Goal: Information Seeking & Learning: Learn about a topic

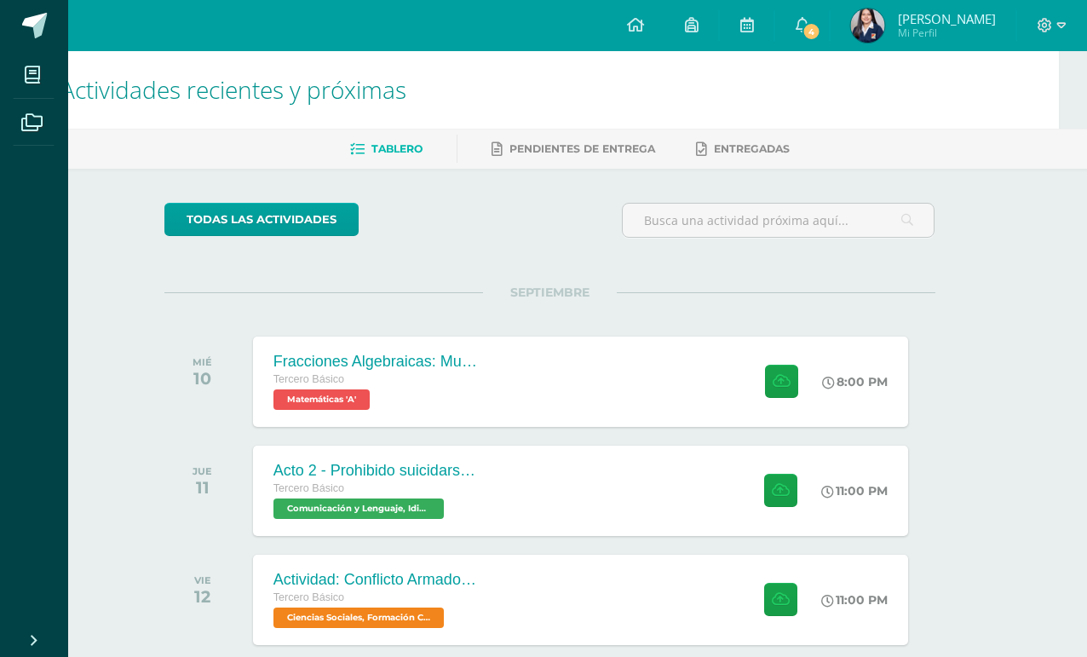
scroll to position [0, 29]
click at [825, 37] on link "4" at bounding box center [803, 25] width 55 height 51
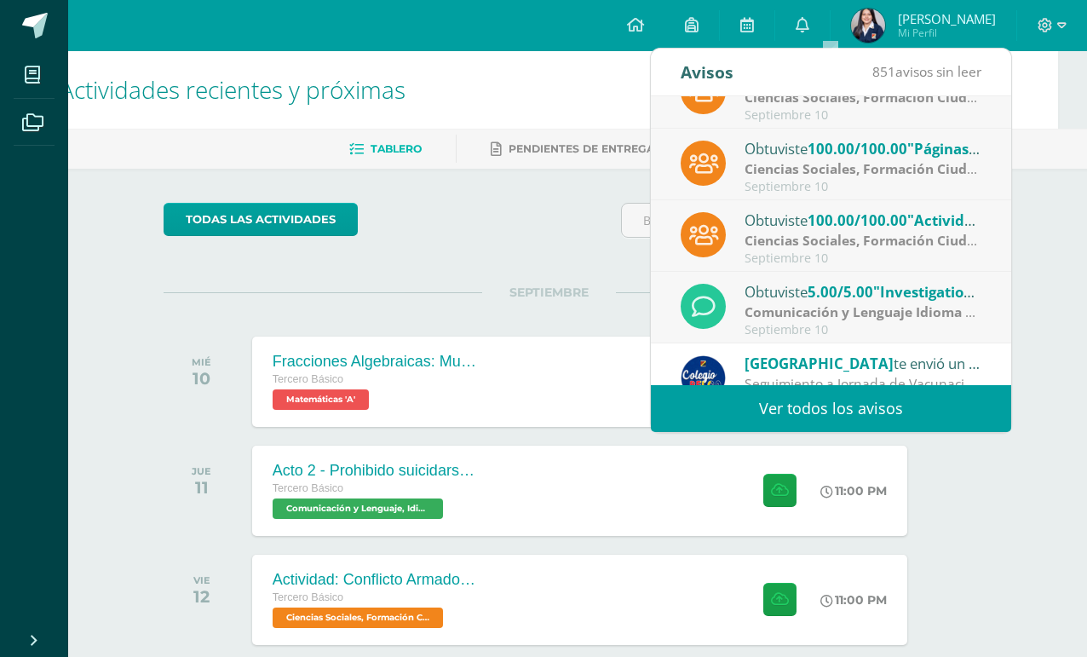
scroll to position [41, 0]
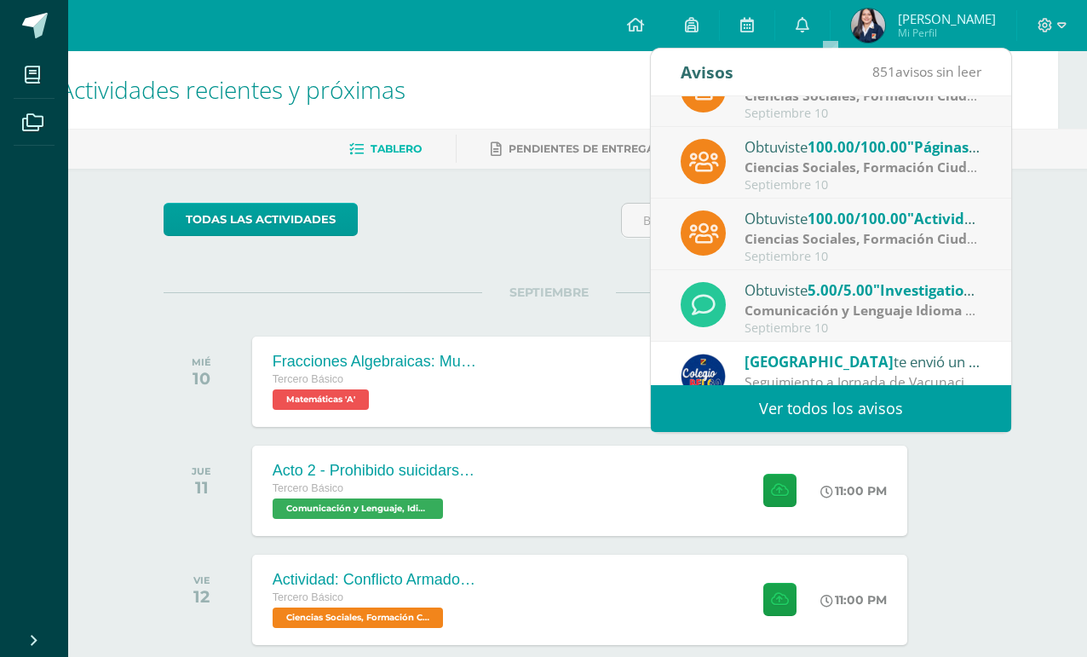
click at [938, 318] on strong "Comunicación y Lenguaje Idioma Extranjero Inglés" at bounding box center [911, 310] width 333 height 19
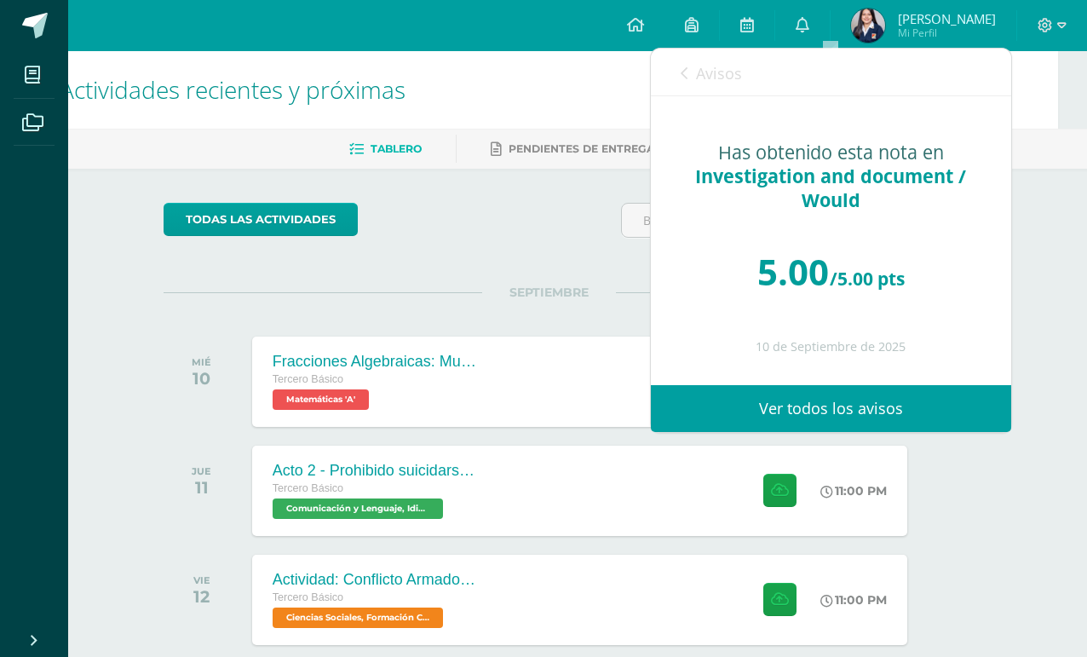
click at [728, 84] on span "Avisos" at bounding box center [719, 73] width 46 height 20
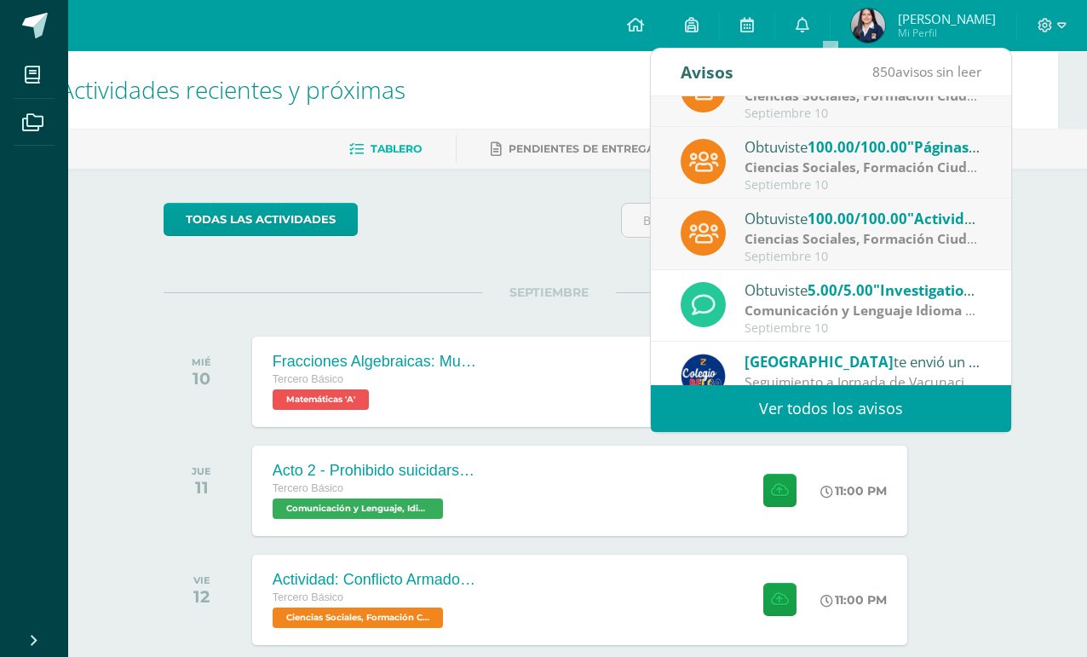
click at [841, 247] on strong "Ciencias Sociales, Formación Ciudadana e Interculturalidad" at bounding box center [940, 238] width 390 height 19
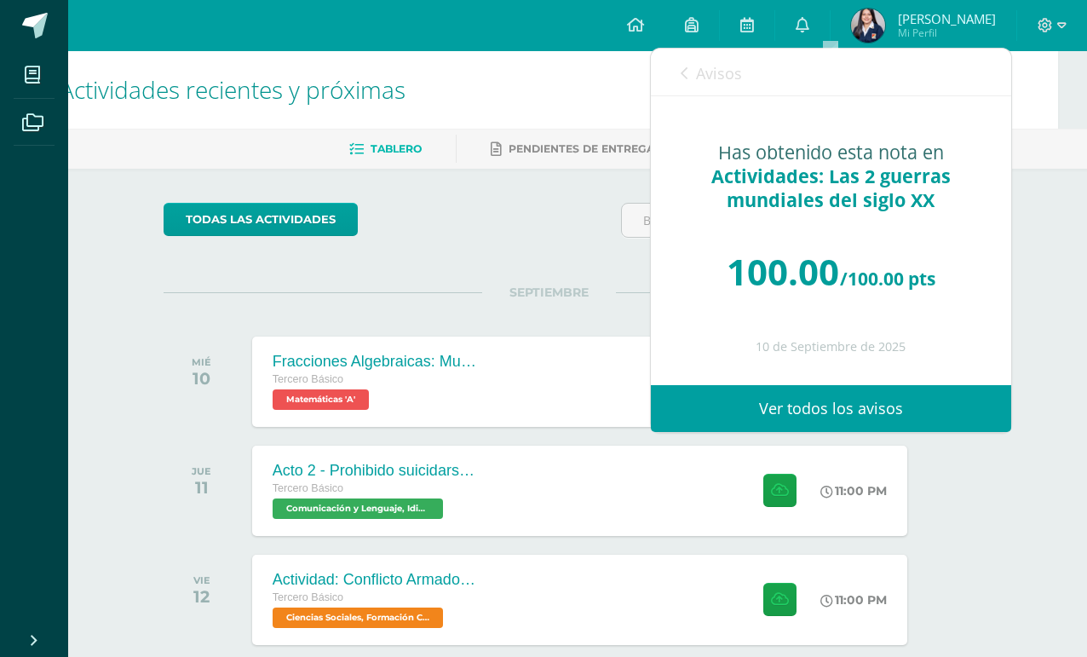
click at [704, 83] on span "Avisos" at bounding box center [719, 73] width 46 height 20
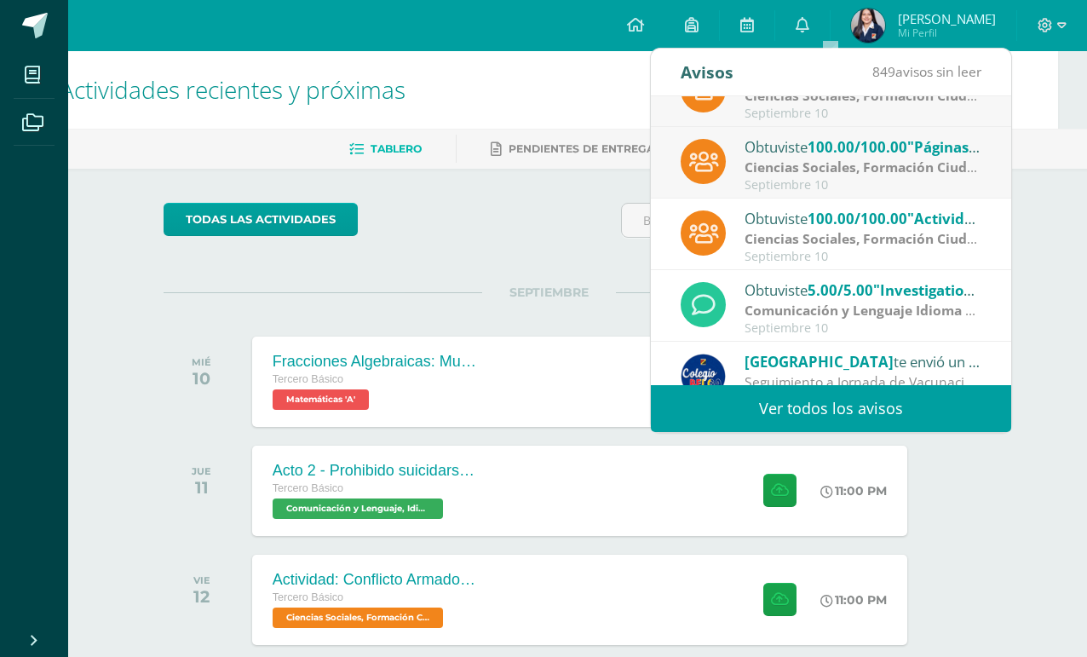
click at [857, 178] on div "Septiembre 10" at bounding box center [863, 185] width 237 height 14
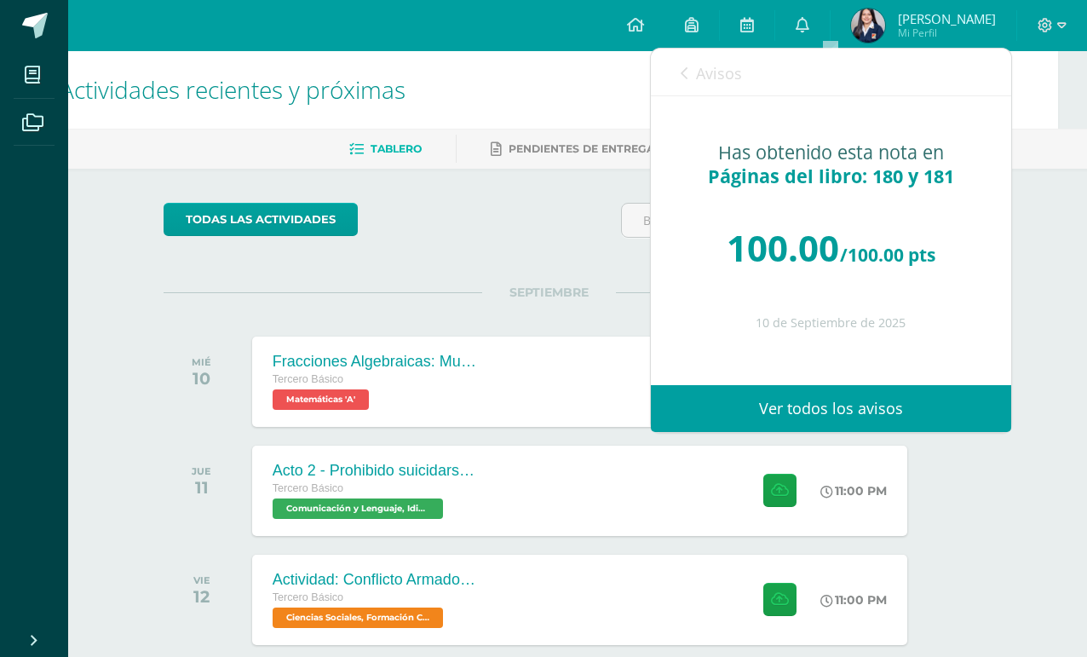
click at [719, 82] on span "Avisos" at bounding box center [719, 73] width 46 height 20
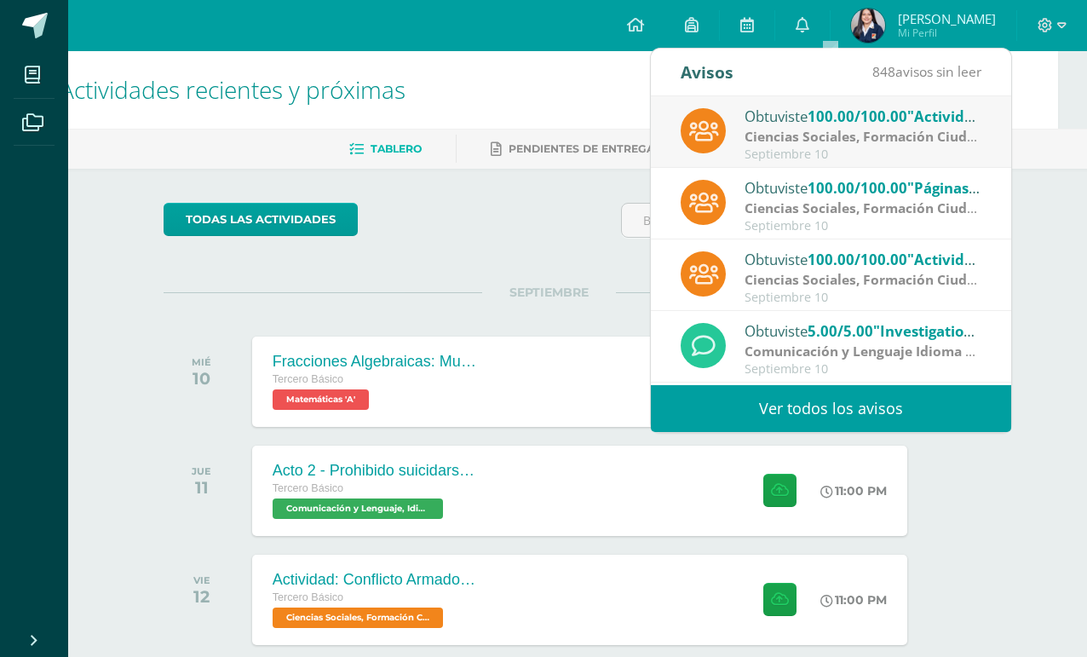
scroll to position [0, 0]
click at [913, 132] on strong "Ciencias Sociales, Formación Ciudadana e Interculturalidad" at bounding box center [940, 136] width 390 height 19
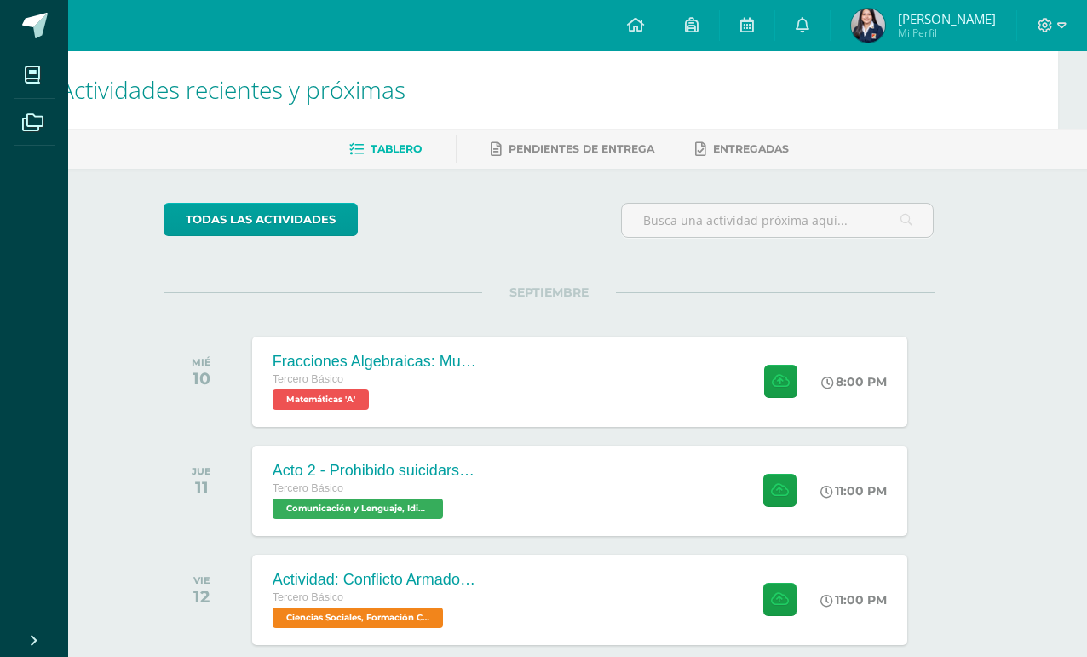
click at [157, 268] on div "todas las Actividades No tienes actividades Échale un vistazo a los demás perío…" at bounding box center [549, 619] width 839 height 901
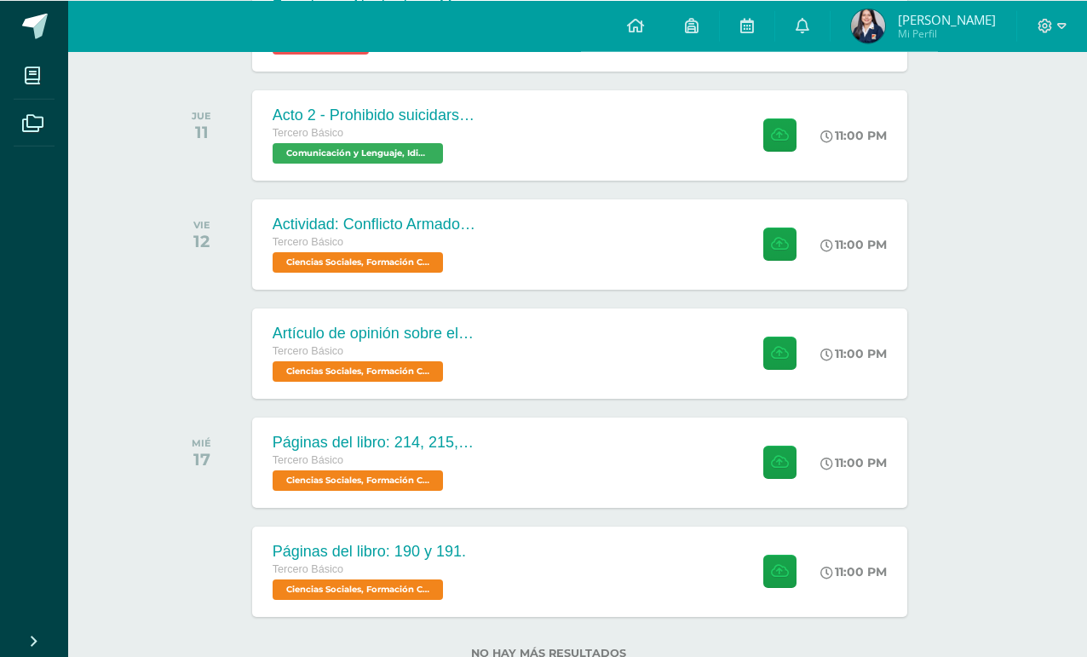
scroll to position [356, 29]
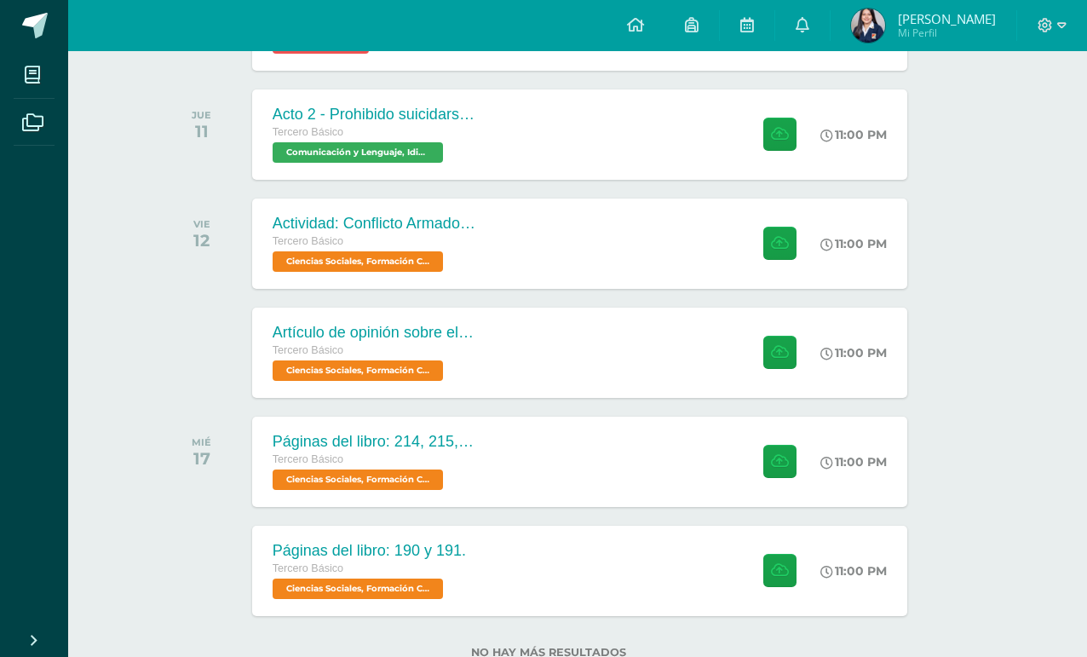
click at [653, 269] on div "Actividad: Conflicto Armado Interno Tercero Básico Ciencias Sociales, Formación…" at bounding box center [579, 244] width 655 height 90
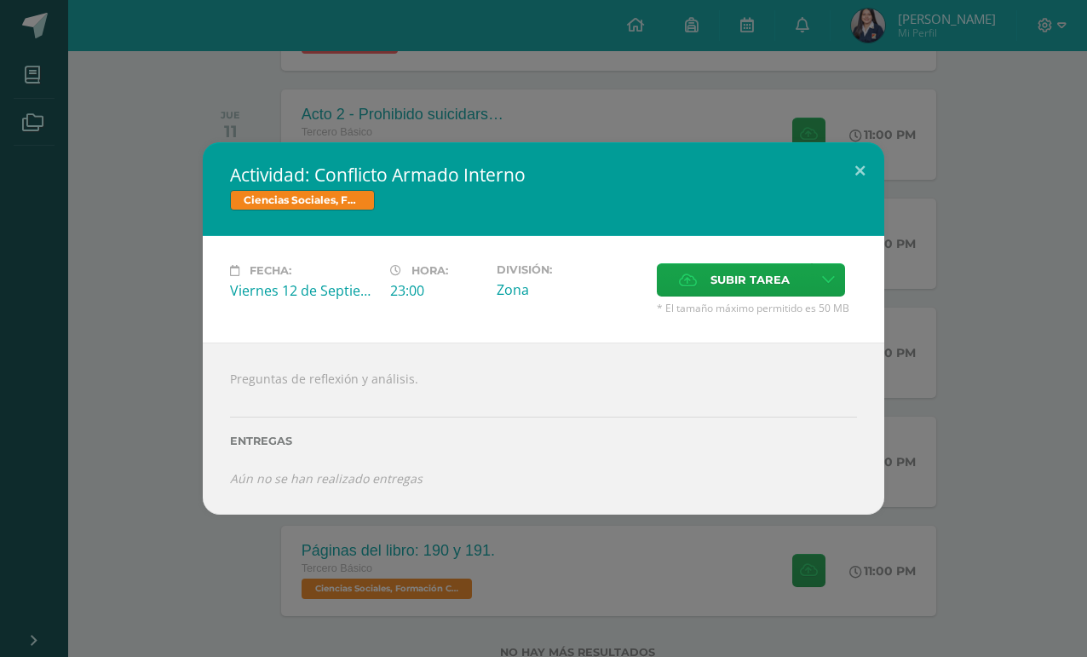
click at [822, 167] on div "Actividad: Conflicto Armado Interno Ciencias Sociales, Formación Ciudadana e In…" at bounding box center [543, 328] width 1087 height 657
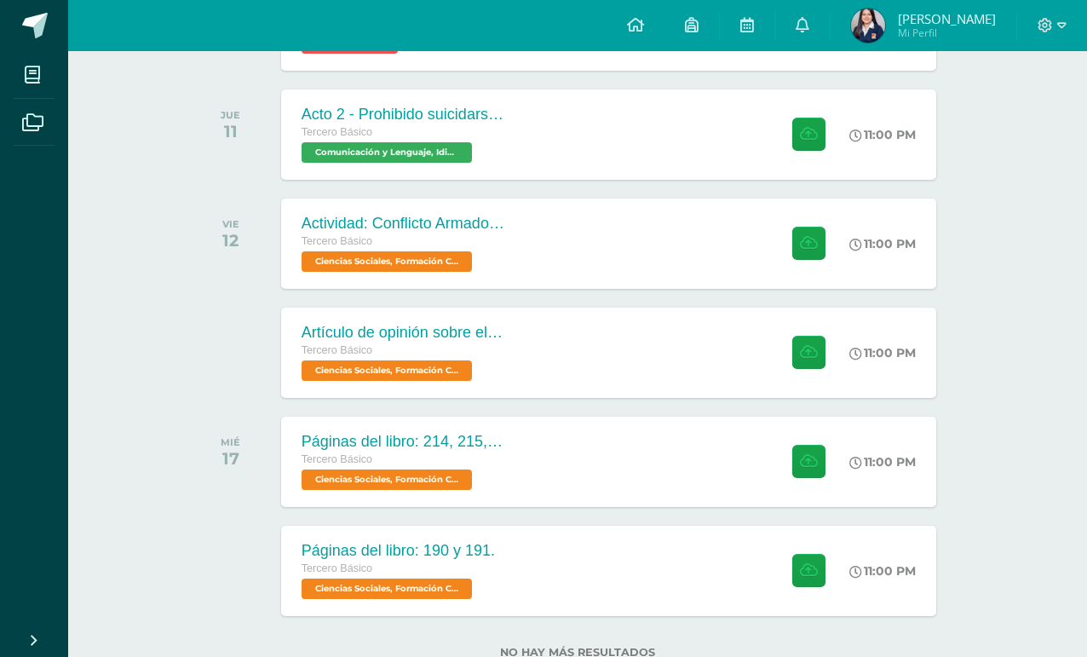
click at [318, 367] on span "Ciencias Sociales, Formación Ciudadana e Interculturalidad 'A'" at bounding box center [387, 370] width 170 height 20
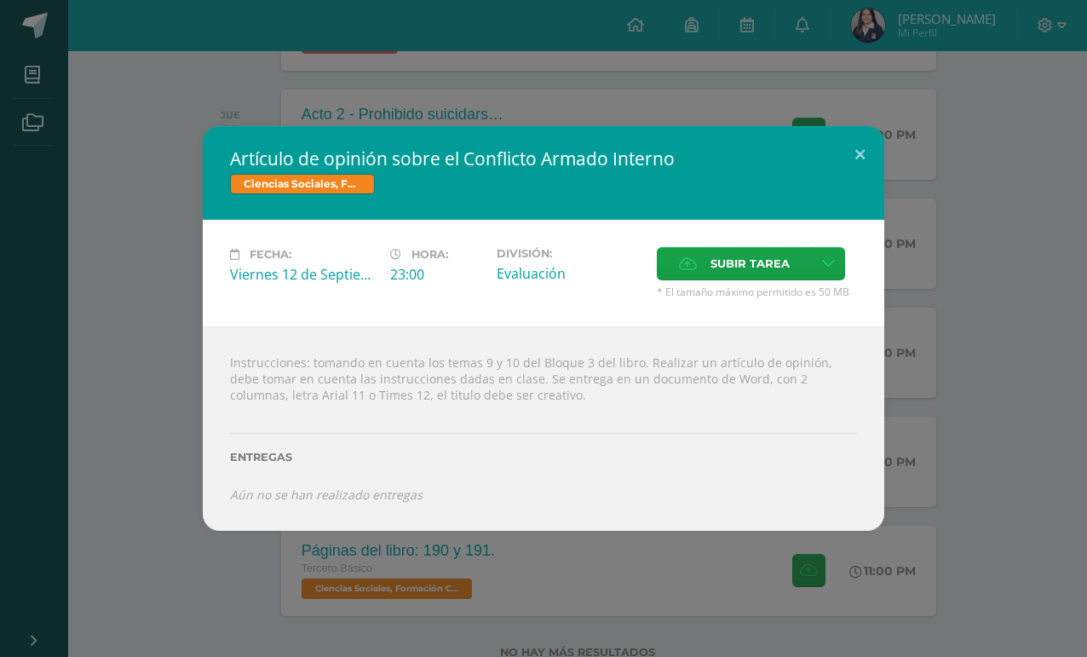
click at [125, 230] on div "Artículo de opinión sobre el Conflicto Armado Interno Ciencias Sociales, Formac…" at bounding box center [544, 328] width 1074 height 405
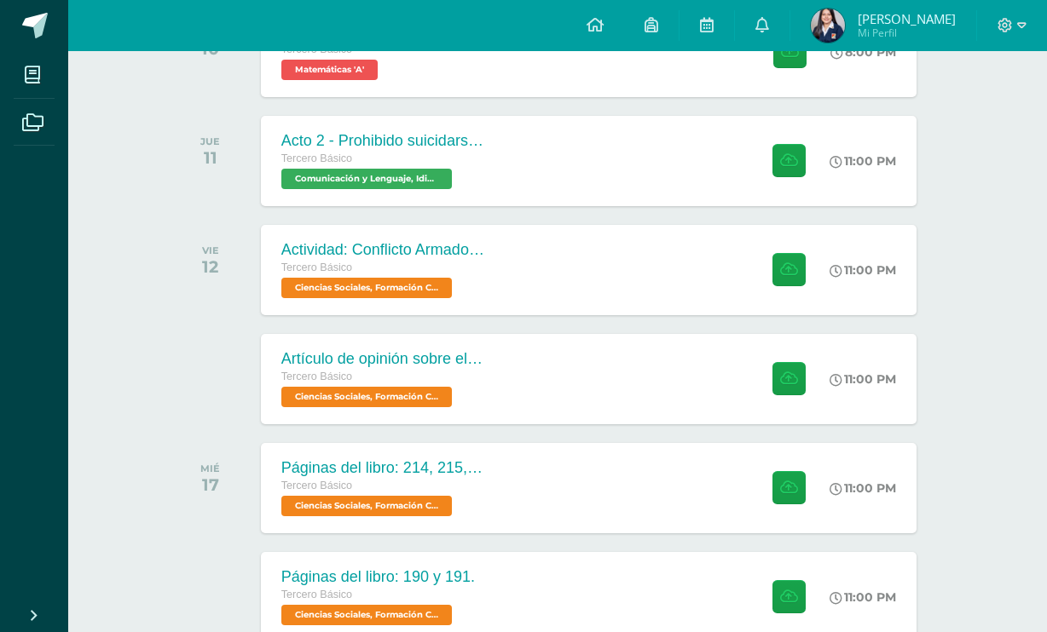
scroll to position [0, 0]
